Goal: Task Accomplishment & Management: Manage account settings

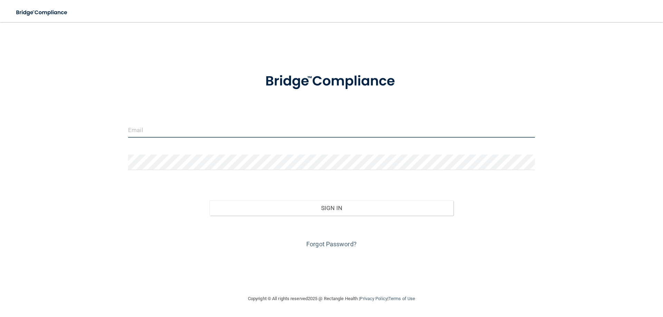
click at [184, 127] on input "email" at bounding box center [331, 130] width 407 height 16
type input "[EMAIL_ADDRESS][DOMAIN_NAME]"
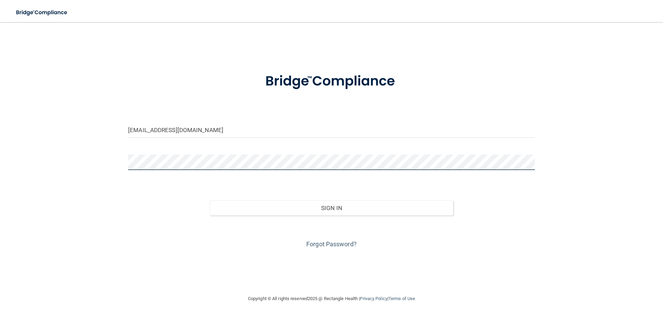
click at [209, 201] on button "Sign In" at bounding box center [331, 208] width 244 height 15
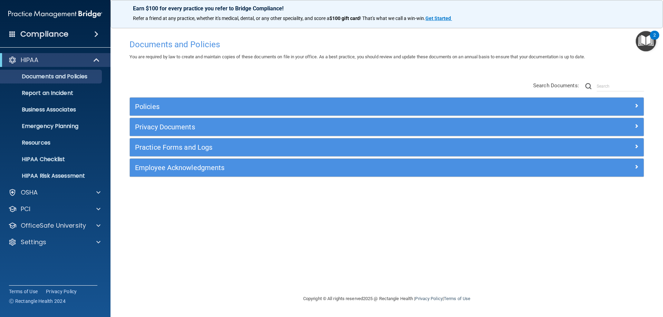
click at [39, 39] on h4 "Compliance" at bounding box center [44, 34] width 48 height 10
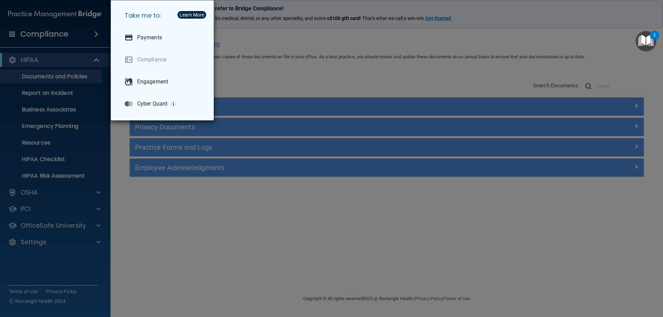
drag, startPoint x: 22, startPoint y: 72, endPoint x: 16, endPoint y: 71, distance: 5.6
click at [21, 72] on div "Take me to: Payments Compliance Engagement Cyber Quant" at bounding box center [331, 158] width 663 height 317
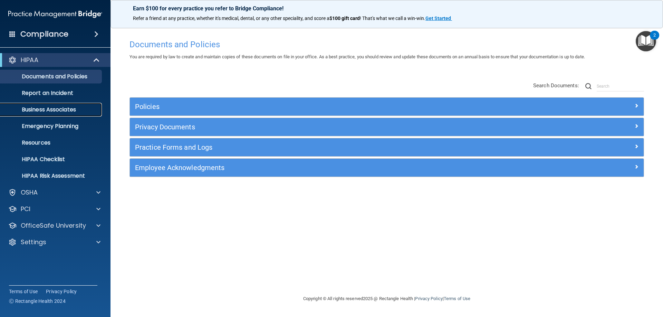
click at [30, 111] on p "Business Associates" at bounding box center [51, 109] width 94 height 7
click at [36, 244] on p "Settings" at bounding box center [34, 242] width 26 height 8
click at [31, 275] on p "My Users" at bounding box center [51, 275] width 94 height 7
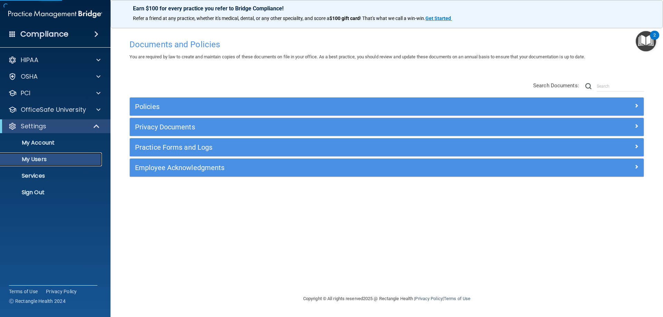
select select "20"
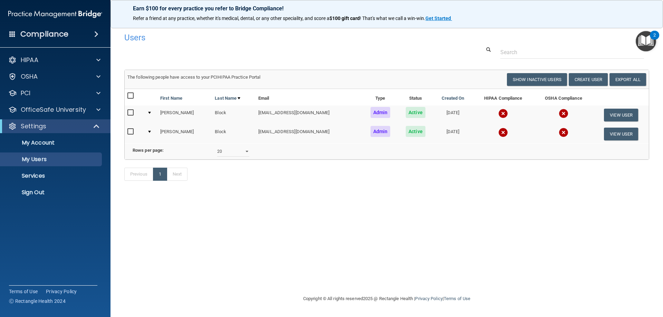
click at [370, 133] on span "Admin" at bounding box center [380, 131] width 20 height 11
click at [621, 134] on button "View User" at bounding box center [621, 134] width 34 height 13
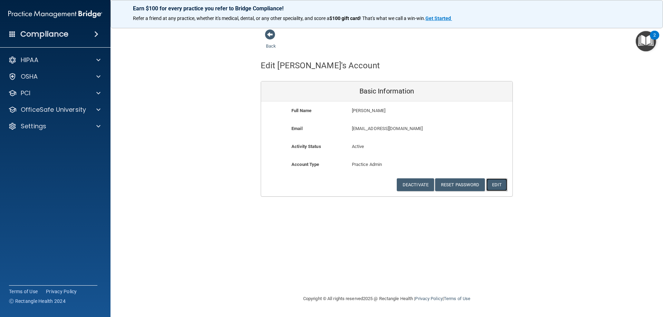
click at [494, 181] on button "Edit" at bounding box center [496, 184] width 21 height 13
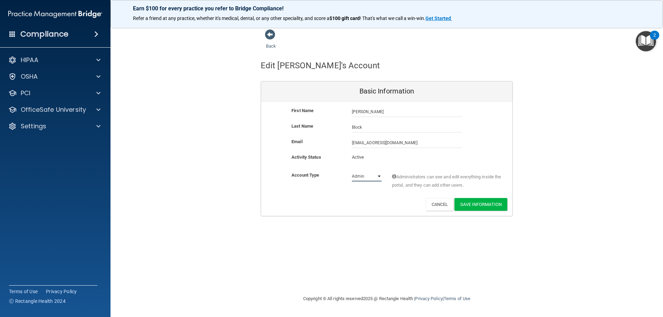
click at [362, 174] on select "Admin Member" at bounding box center [367, 176] width 30 height 10
select select "practice_member"
click at [352, 171] on select "Admin Member" at bounding box center [367, 176] width 30 height 10
click at [469, 205] on button "Save Information" at bounding box center [480, 204] width 53 height 13
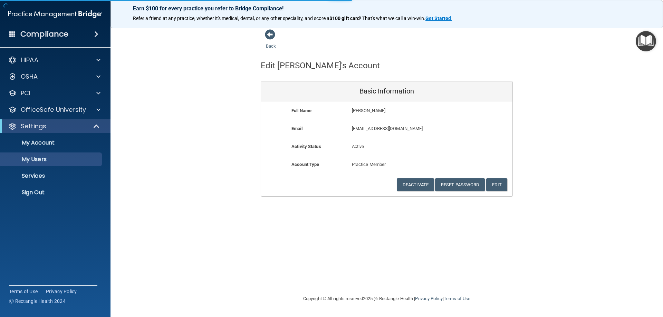
select select "20"
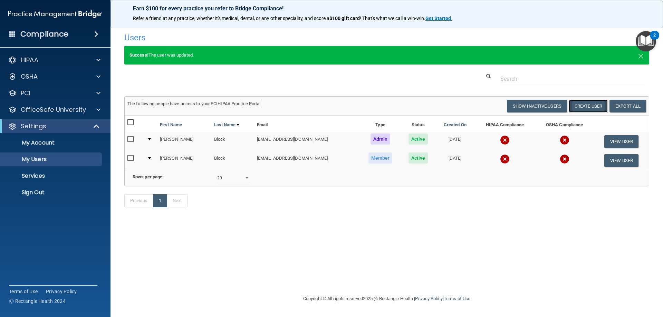
click at [574, 104] on button "Create User" at bounding box center [587, 106] width 39 height 13
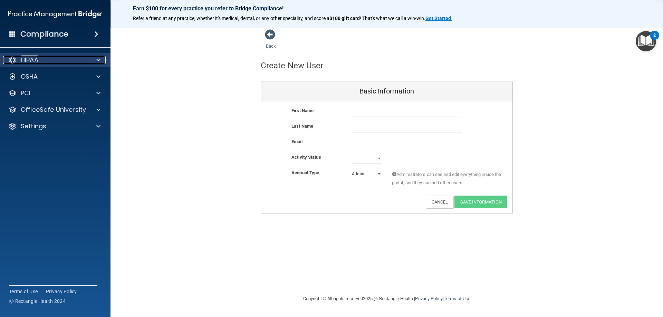
click at [44, 62] on div "HIPAA" at bounding box center [46, 60] width 86 height 8
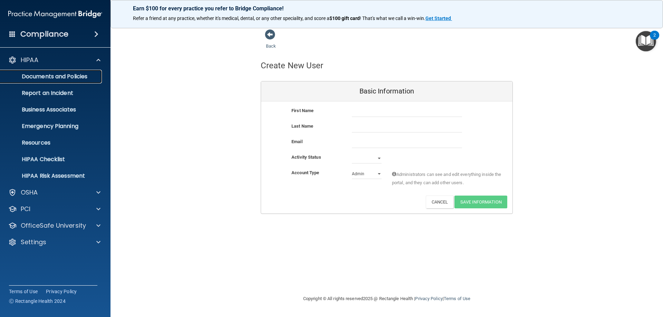
click at [43, 74] on p "Documents and Policies" at bounding box center [51, 76] width 94 height 7
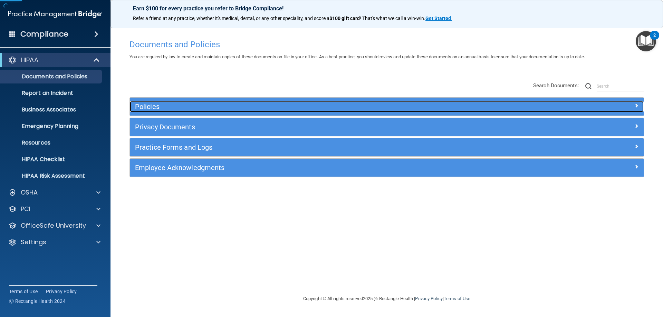
click at [287, 109] on h5 "Policies" at bounding box center [322, 107] width 375 height 8
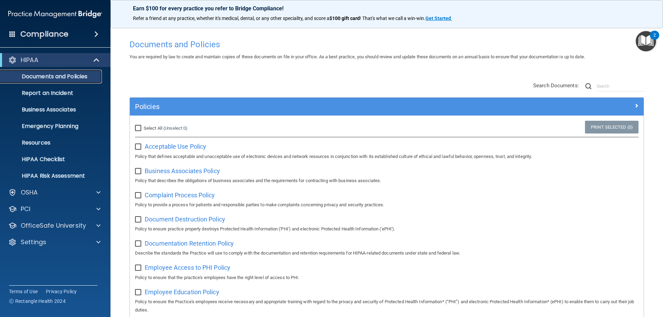
click at [34, 77] on p "Documents and Policies" at bounding box center [51, 76] width 94 height 7
click at [35, 34] on h4 "Compliance" at bounding box center [44, 34] width 48 height 10
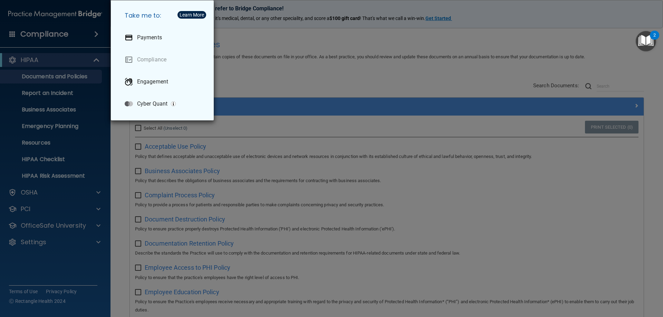
drag, startPoint x: 13, startPoint y: 0, endPoint x: 8, endPoint y: 146, distance: 145.7
click at [6, 154] on div "Take me to: Payments Compliance Engagement Cyber Quant" at bounding box center [331, 158] width 663 height 317
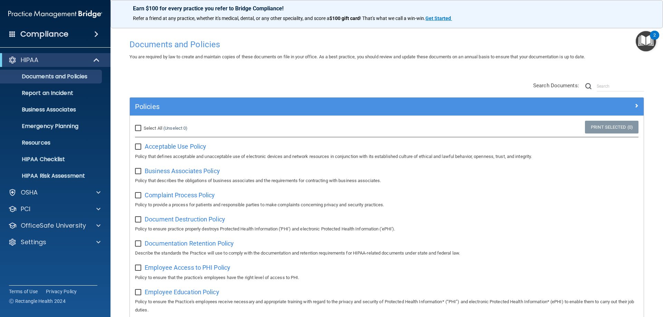
click at [647, 44] on img "Open Resource Center, 2 new notifications" at bounding box center [645, 41] width 20 height 20
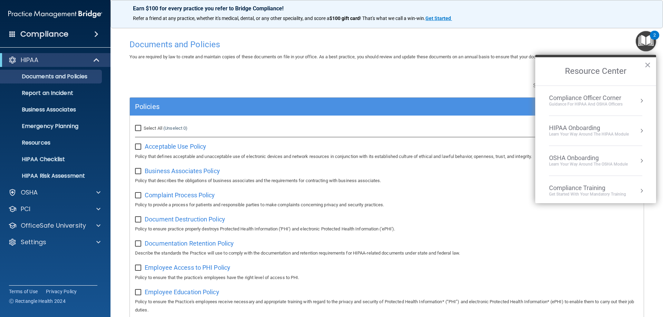
click at [565, 99] on div "Compliance Officer Corner" at bounding box center [586, 98] width 74 height 8
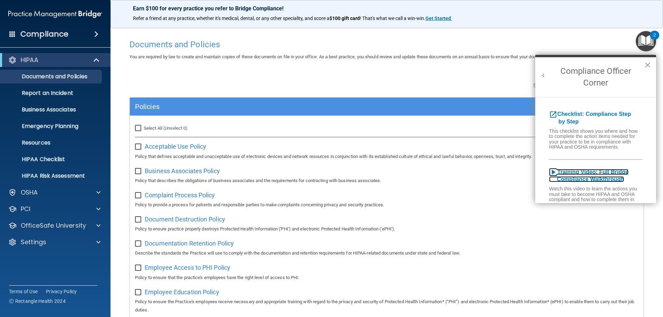
click at [567, 178] on b "Training Video: Full Bridge Compliance Walkthrough" at bounding box center [588, 175] width 79 height 13
